Goal: Task Accomplishment & Management: Manage account settings

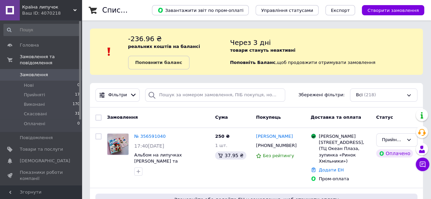
drag, startPoint x: 80, startPoint y: 91, endPoint x: 98, endPoint y: 61, distance: 35.1
drag, startPoint x: 74, startPoint y: 50, endPoint x: 93, endPoint y: 10, distance: 44.5
drag, startPoint x: 94, startPoint y: 148, endPoint x: 80, endPoint y: 13, distance: 136.5
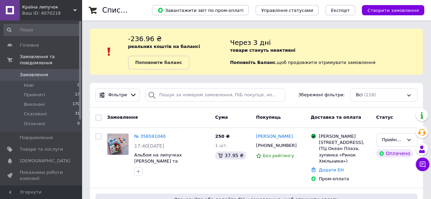
click at [80, 13] on div "Країна липучок Ваш ID: 4070218 Сайт Країна липучок Кабінет покупця Перевірити с…" at bounding box center [41, 99] width 82 height 199
drag, startPoint x: 80, startPoint y: 40, endPoint x: 93, endPoint y: 23, distance: 21.6
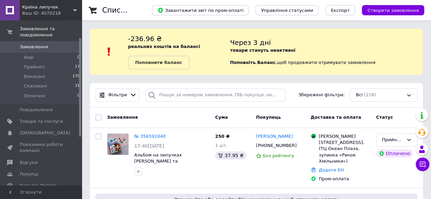
drag, startPoint x: 79, startPoint y: 26, endPoint x: 87, endPoint y: 43, distance: 18.7
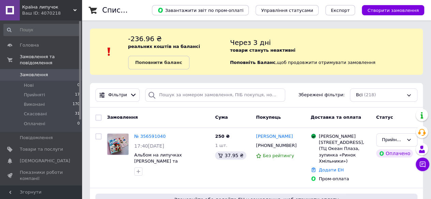
drag, startPoint x: 80, startPoint y: 43, endPoint x: 77, endPoint y: 13, distance: 29.8
click at [77, 13] on div "Країна липучок Ваш ID: 4070218 Сайт Країна липучок Кабінет покупця Перевірити с…" at bounding box center [41, 99] width 82 height 199
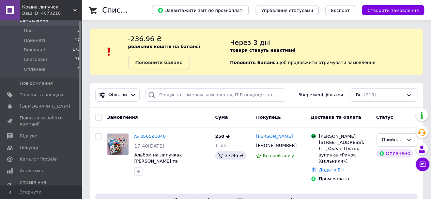
scroll to position [1, 0]
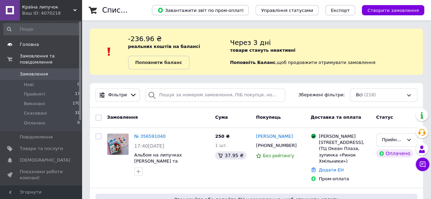
drag, startPoint x: 79, startPoint y: 134, endPoint x: 75, endPoint y: 39, distance: 95.0
click at [75, 39] on div "Головна Замовлення та повідомлення Замовлення 0 Нові 0 Прийняті 17 Виконані 170…" at bounding box center [41, 102] width 82 height 165
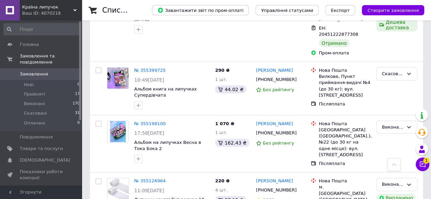
scroll to position [0, 0]
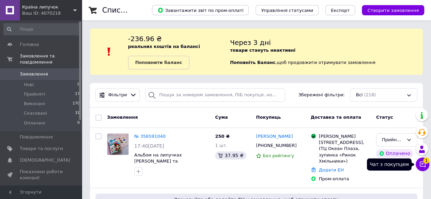
click at [425, 160] on span "1" at bounding box center [426, 161] width 6 height 6
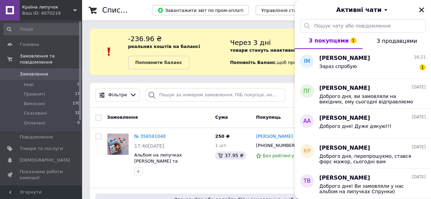
click at [420, 12] on icon "Закрити" at bounding box center [421, 10] width 6 height 6
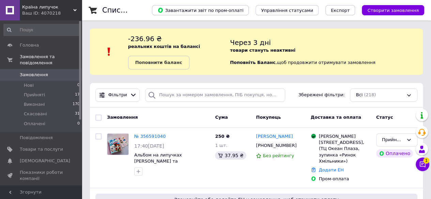
drag, startPoint x: 80, startPoint y: 40, endPoint x: 90, endPoint y: 18, distance: 24.7
drag, startPoint x: 79, startPoint y: 48, endPoint x: 88, endPoint y: 10, distance: 38.7
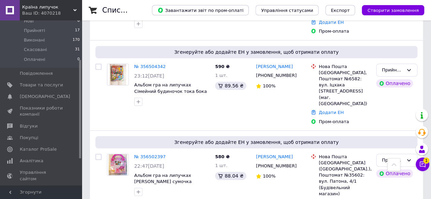
scroll to position [65, 0]
drag, startPoint x: 80, startPoint y: 91, endPoint x: 88, endPoint y: 130, distance: 39.5
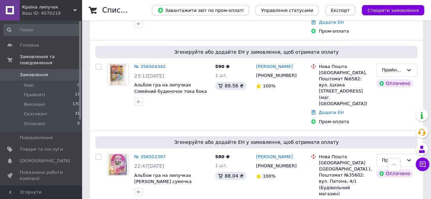
drag, startPoint x: 80, startPoint y: 64, endPoint x: 88, endPoint y: 23, distance: 41.6
